Goal: Entertainment & Leisure: Consume media (video, audio)

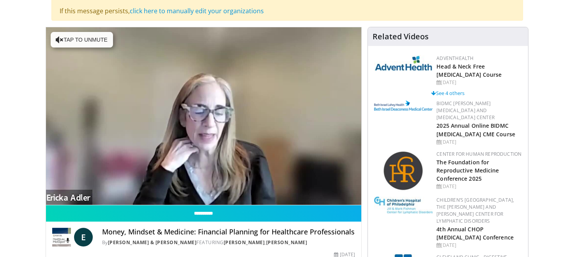
scroll to position [109, 0]
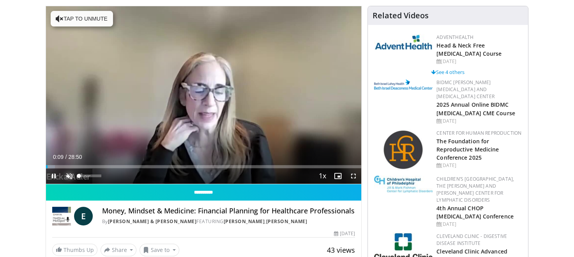
click at [69, 172] on span "Video Player" at bounding box center [70, 176] width 16 height 16
click at [52, 173] on span "Video Player" at bounding box center [54, 176] width 16 height 16
click at [96, 175] on div "77%" at bounding box center [90, 176] width 22 height 3
click at [53, 172] on span "Video Player" at bounding box center [54, 176] width 16 height 16
click at [53, 175] on span "Video Player" at bounding box center [54, 176] width 16 height 16
